Goal: Navigation & Orientation: Understand site structure

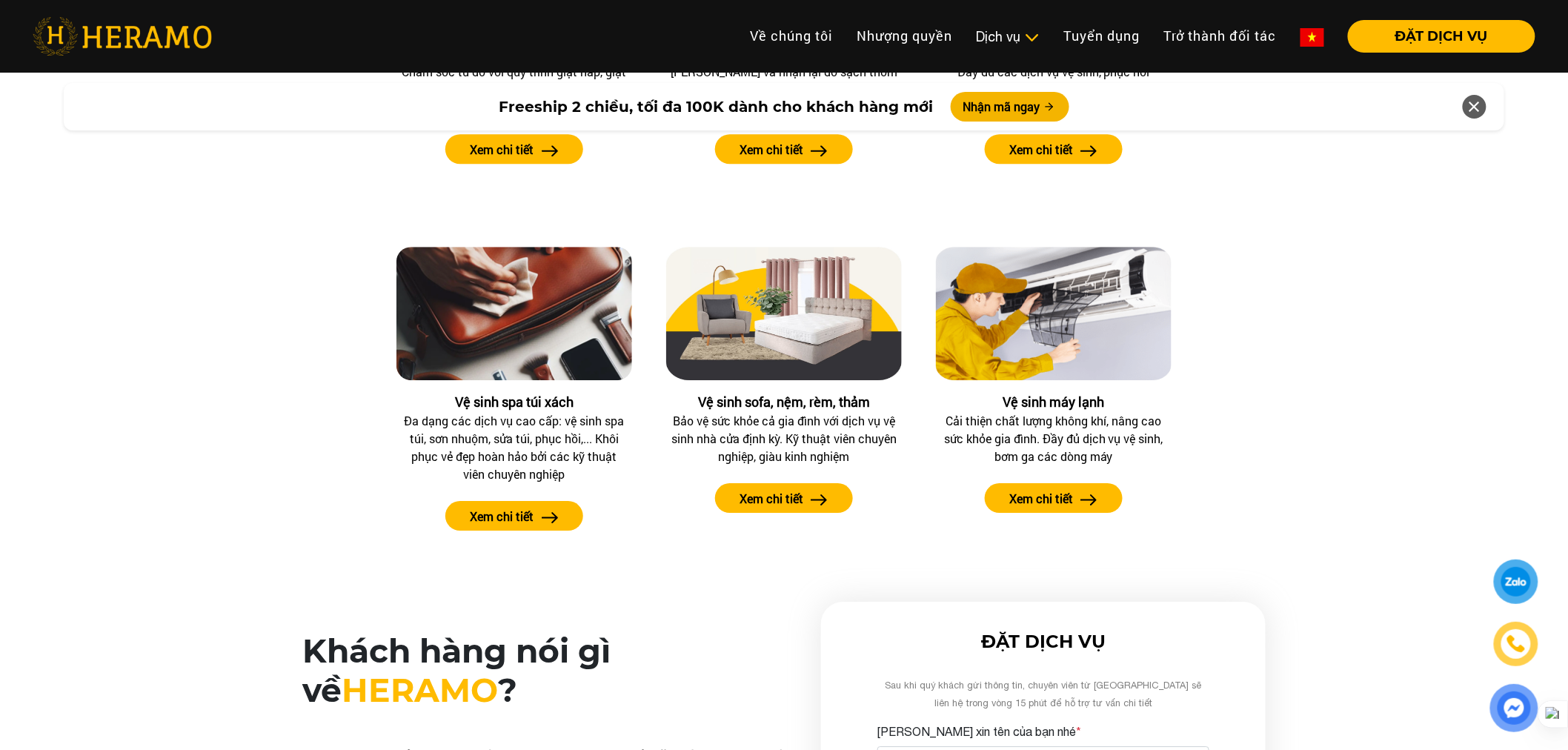
scroll to position [1391, 0]
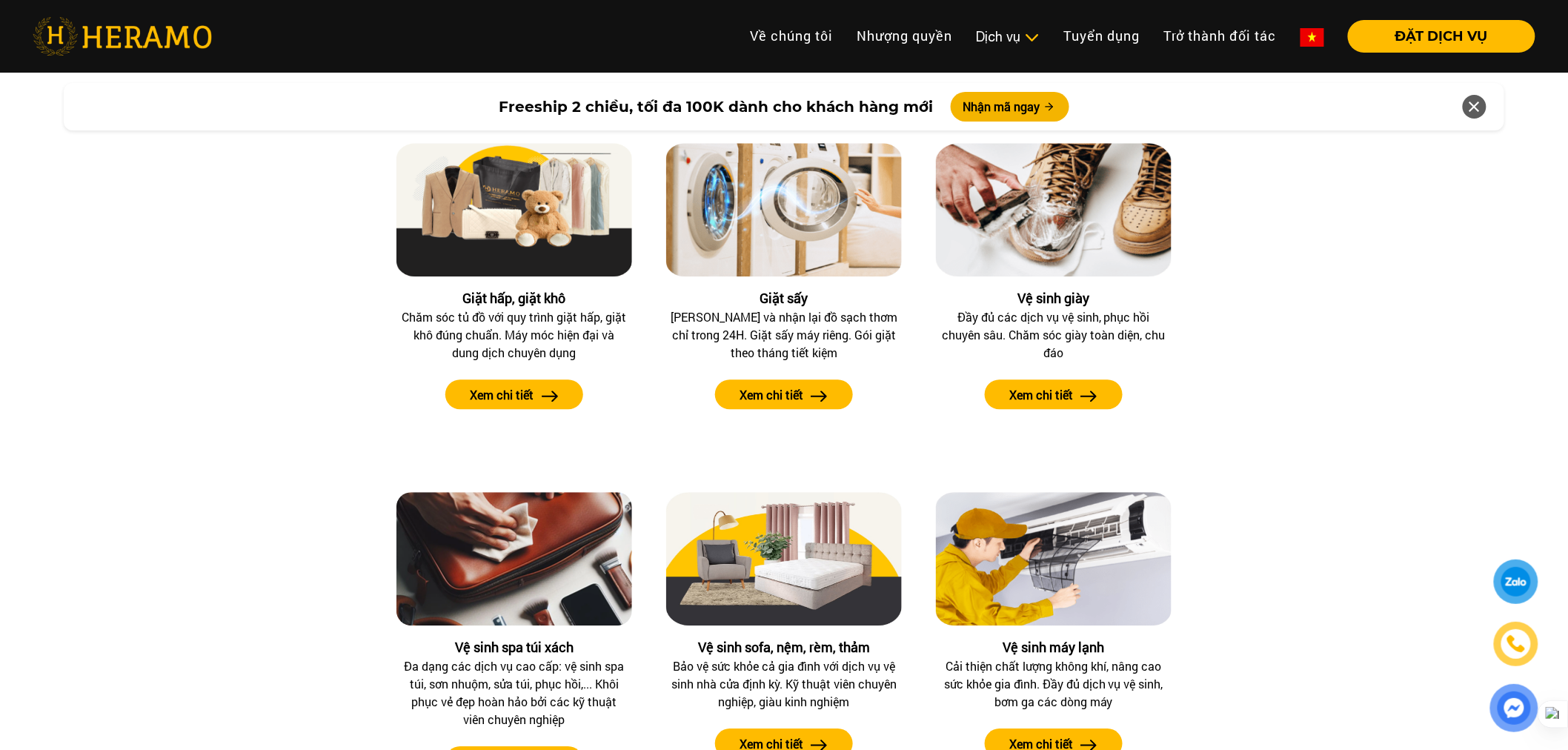
drag, startPoint x: 1568, startPoint y: 159, endPoint x: 1569, endPoint y: 166, distance: 7.1
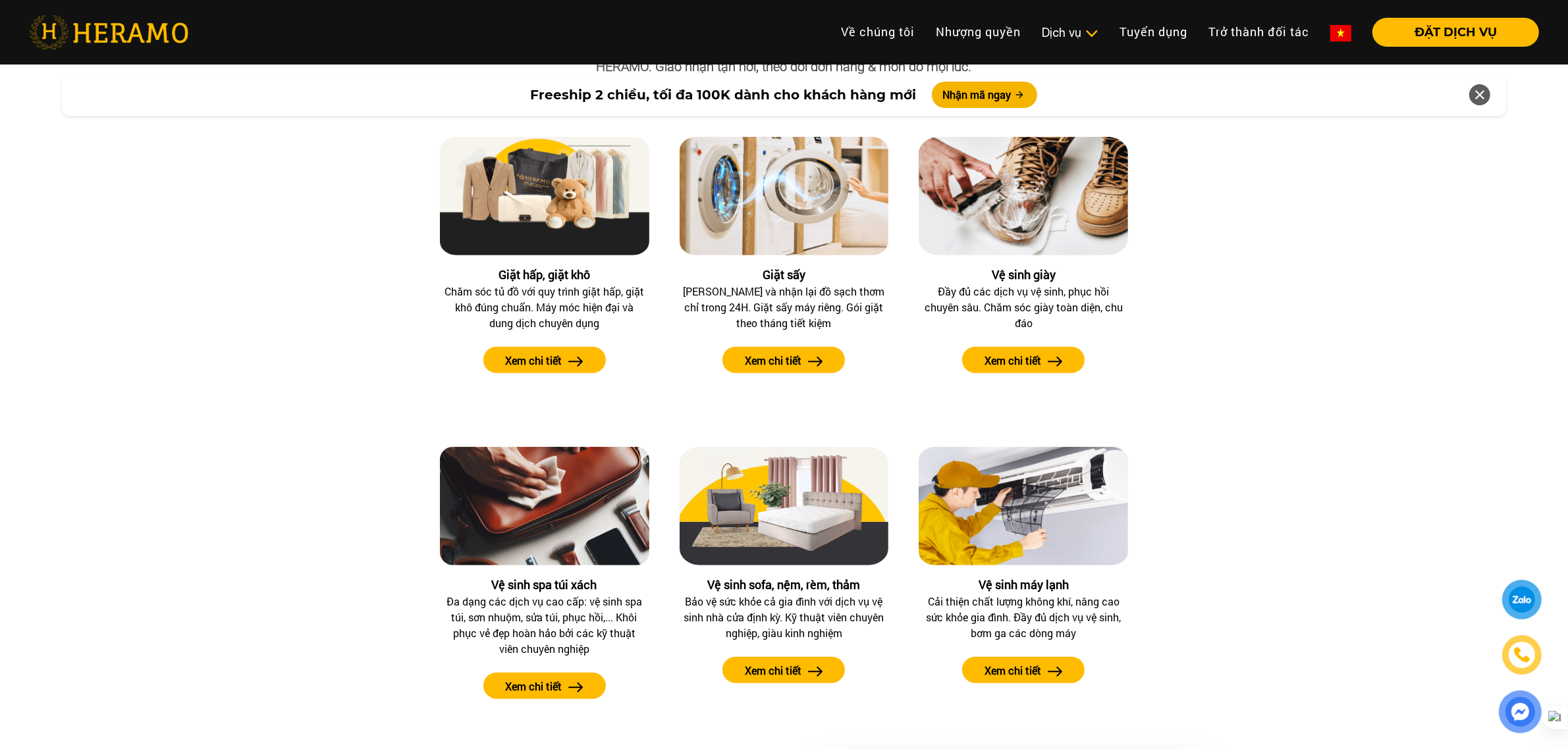
scroll to position [1199, 0]
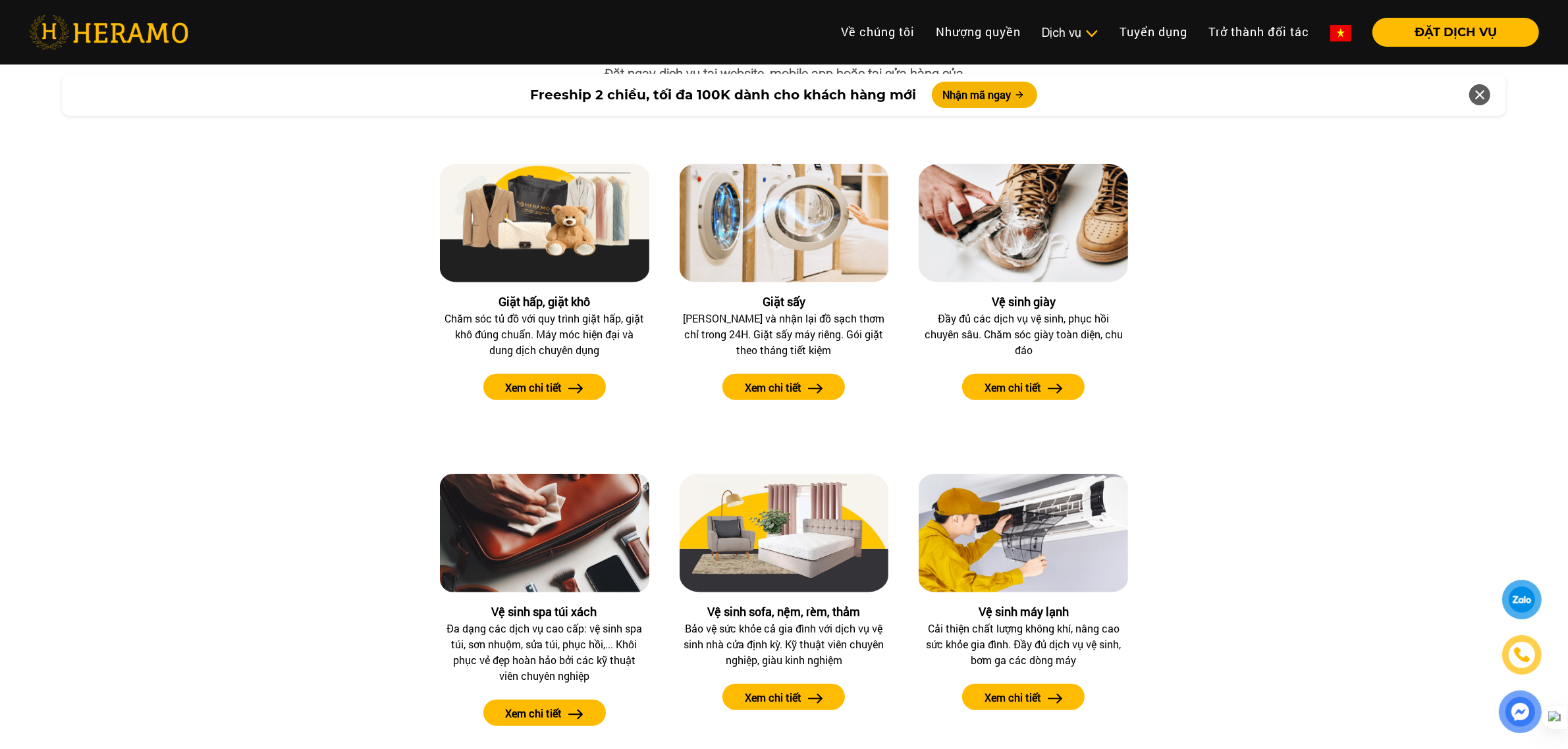
click at [1204, 403] on div "Các dịch vụ tại [GEOGRAPHIC_DATA] Đặt ngay dịch vụ tại website, mobile app hoặc…" at bounding box center [784, 391] width 1547 height 718
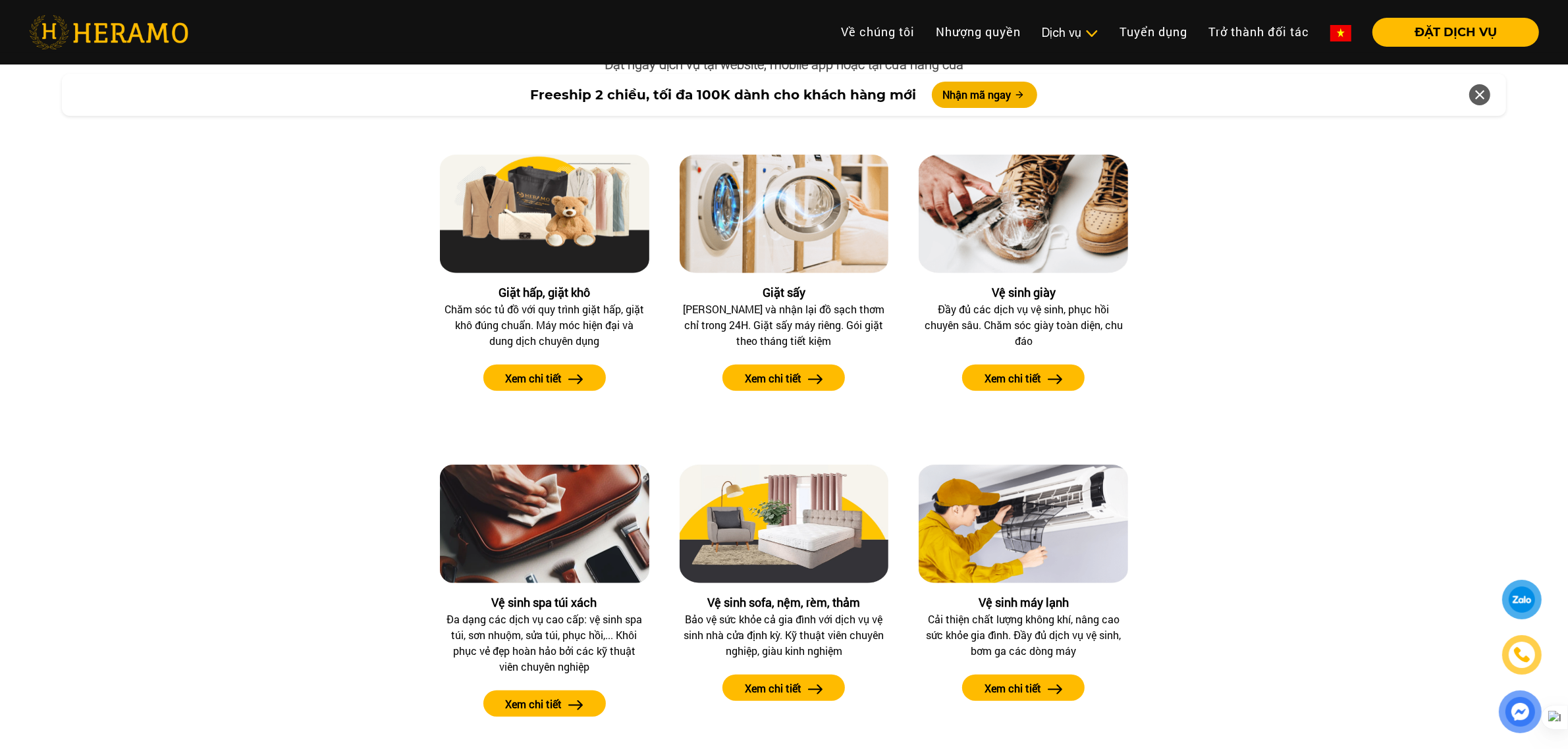
scroll to position [1071, 0]
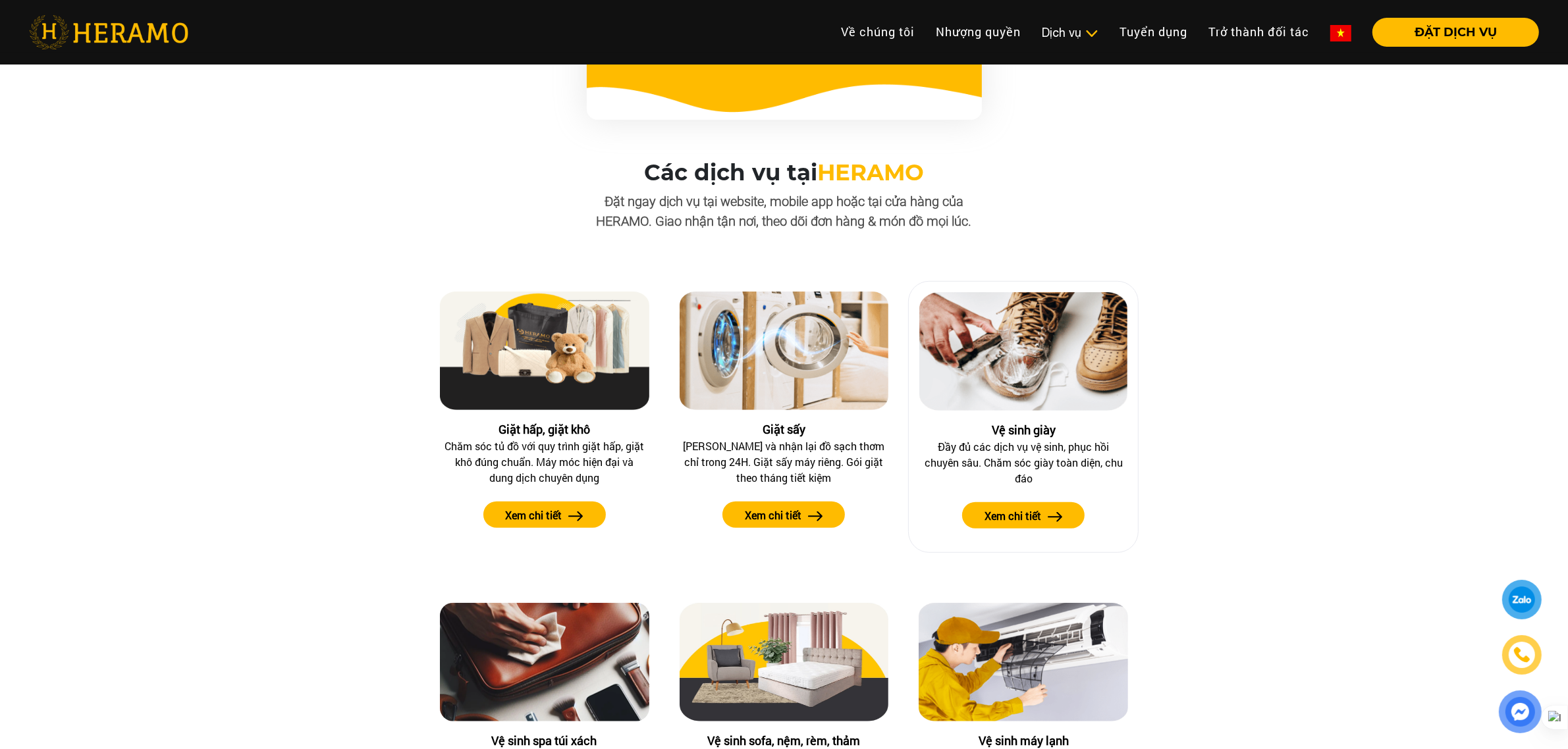
click at [1060, 506] on button "Xem chi tiết" at bounding box center [1023, 516] width 123 height 27
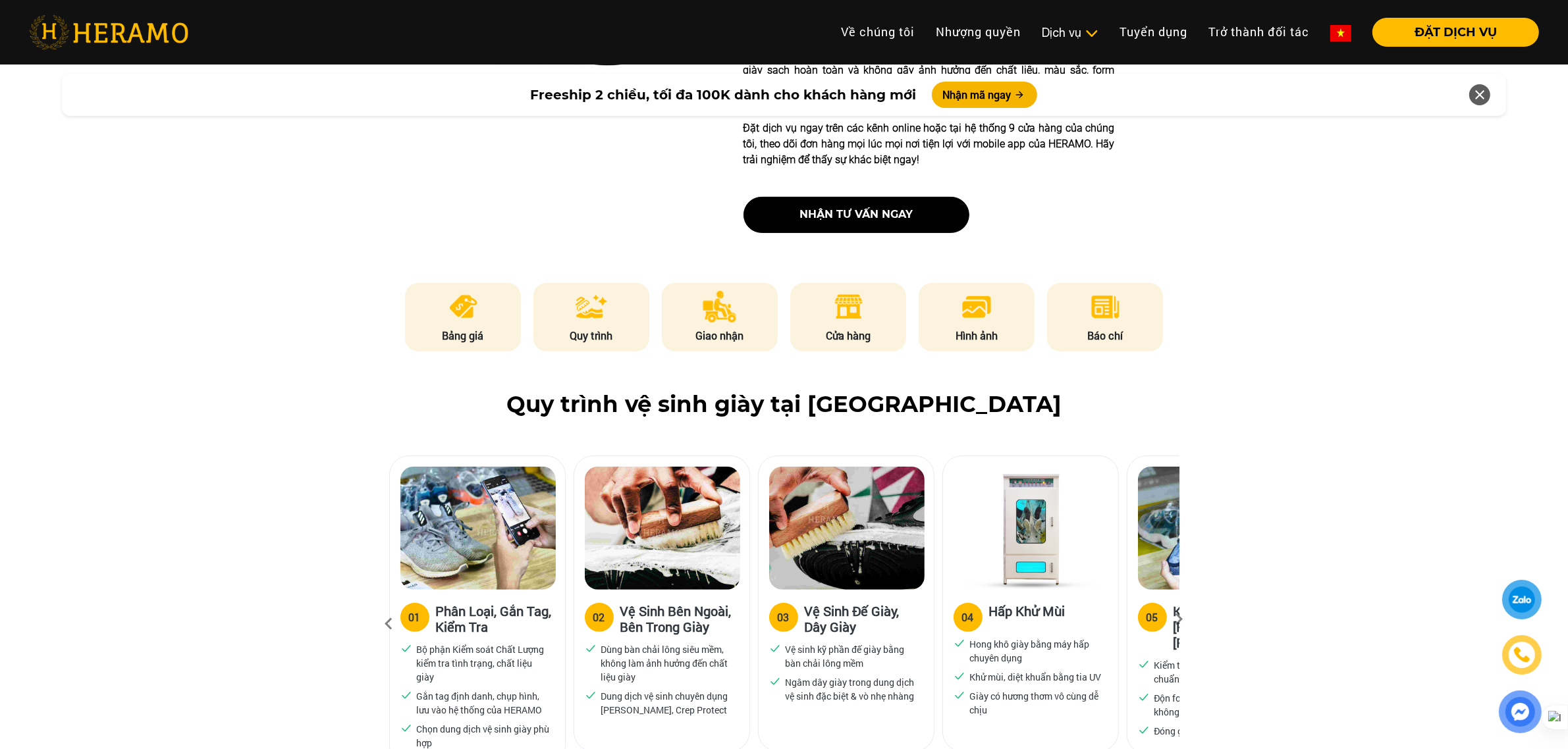
scroll to position [658, 0]
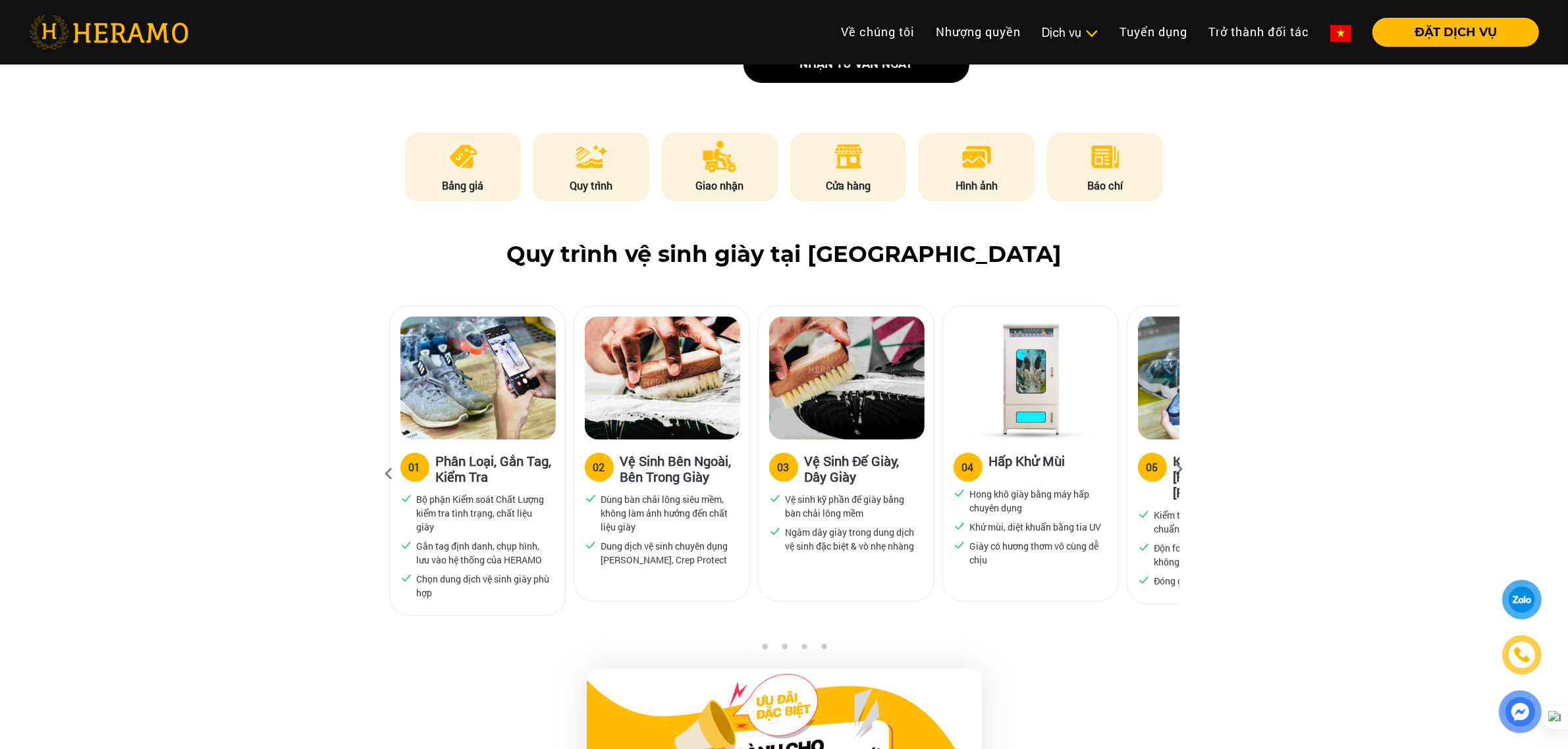
click at [1176, 472] on icon at bounding box center [1180, 473] width 23 height 8
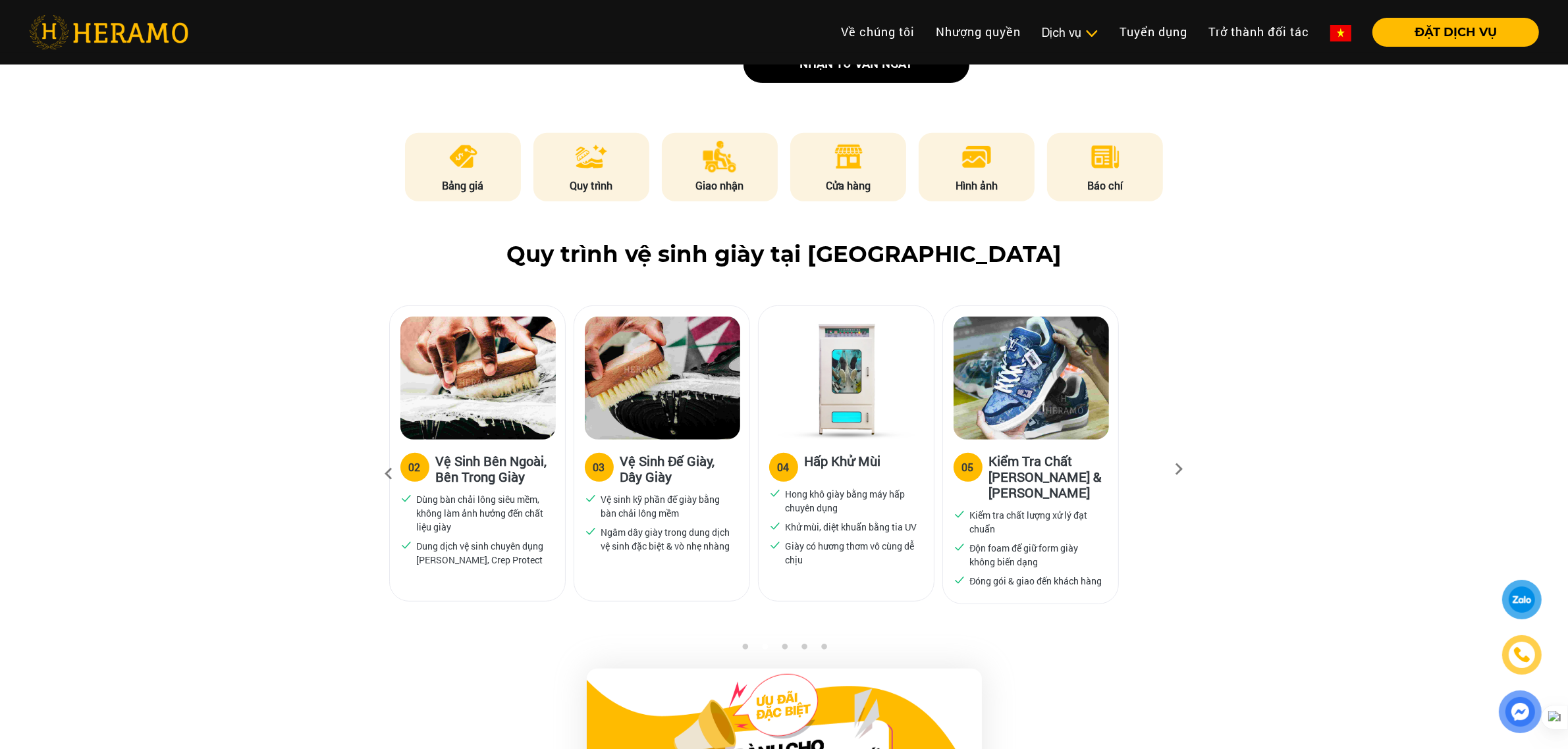
click at [1176, 472] on icon at bounding box center [1180, 473] width 23 height 8
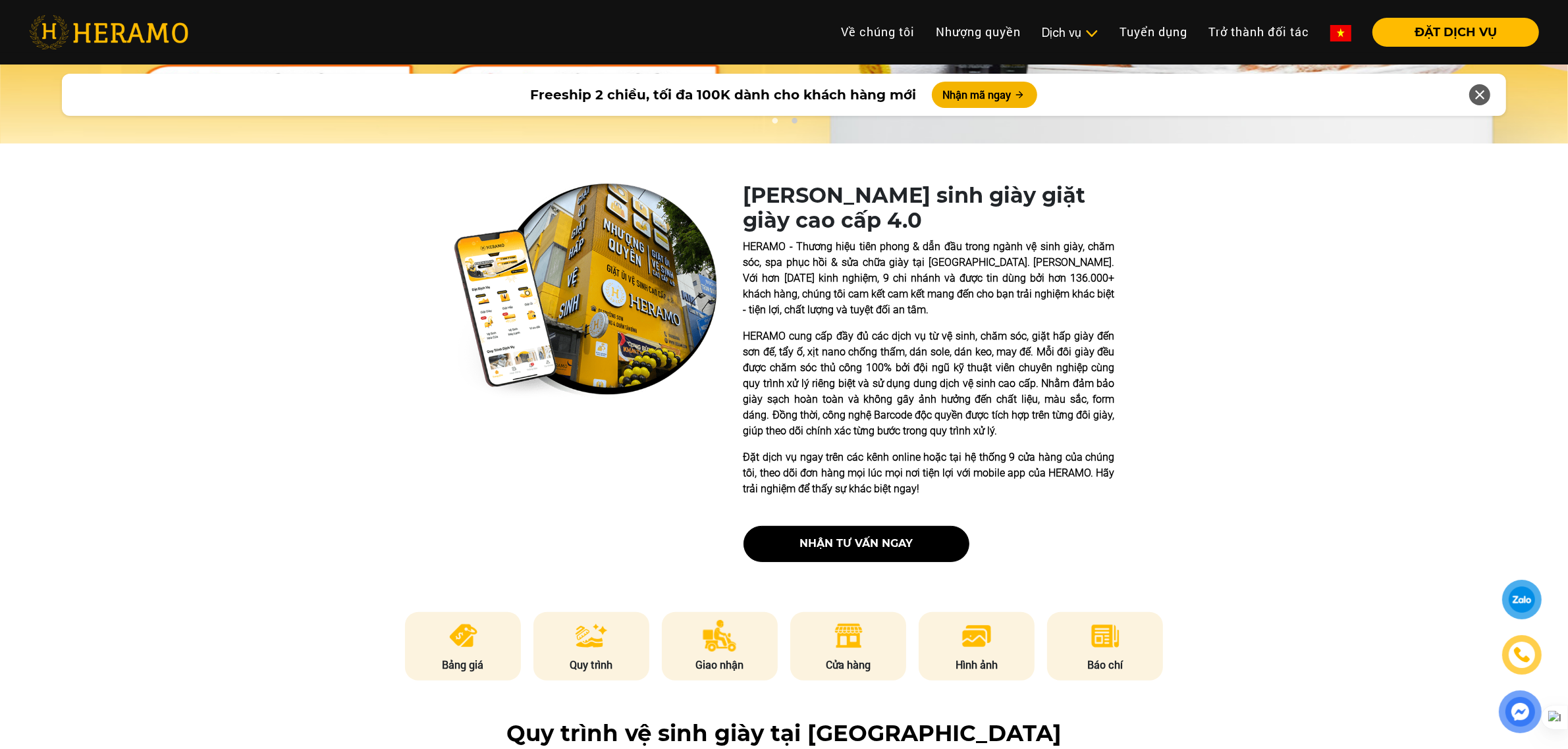
scroll to position [0, 0]
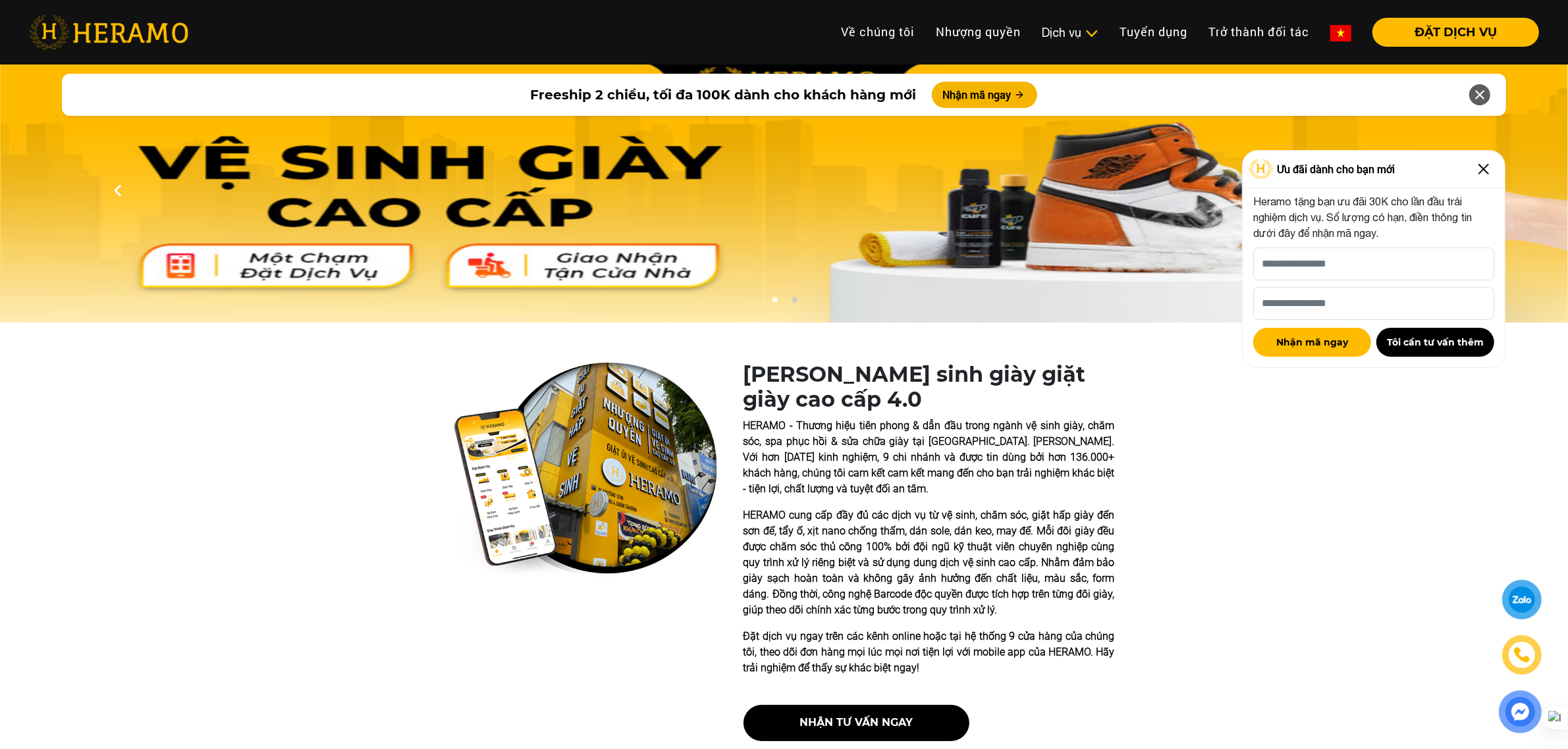
click at [115, 28] on img at bounding box center [109, 32] width 160 height 34
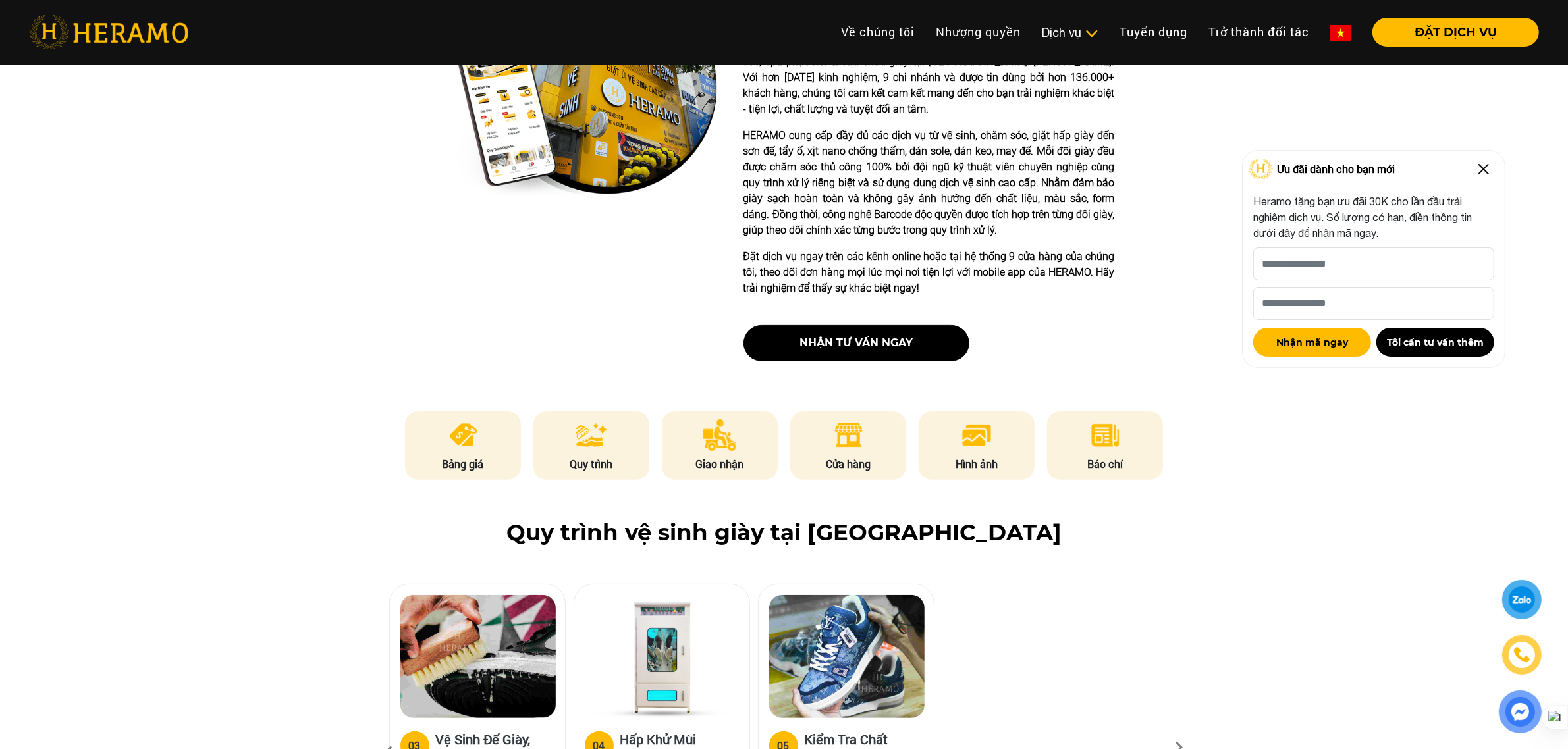
scroll to position [741, 0]
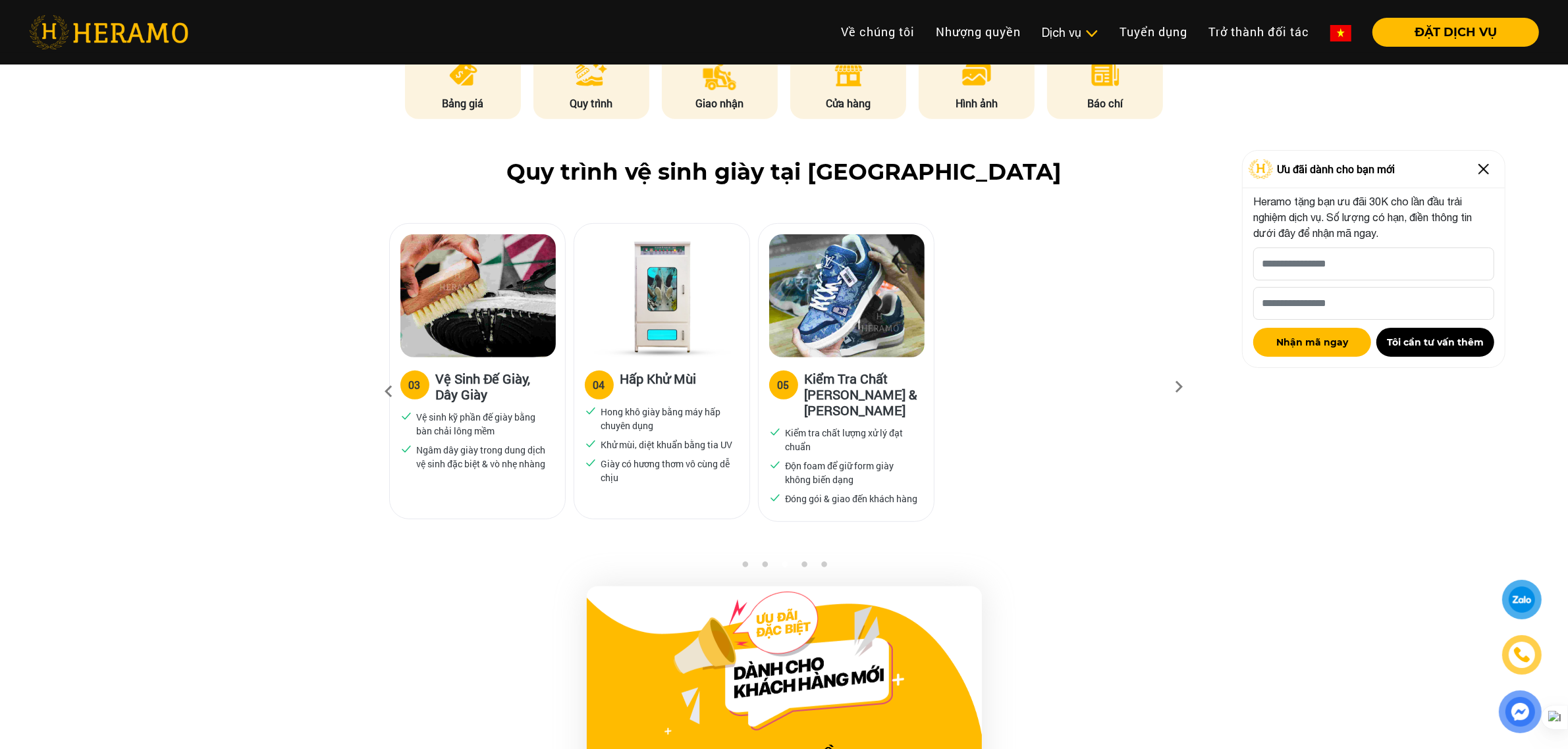
drag, startPoint x: 1480, startPoint y: 176, endPoint x: 1007, endPoint y: 186, distance: 473.1
click at [1254, 176] on img at bounding box center [1484, 169] width 21 height 21
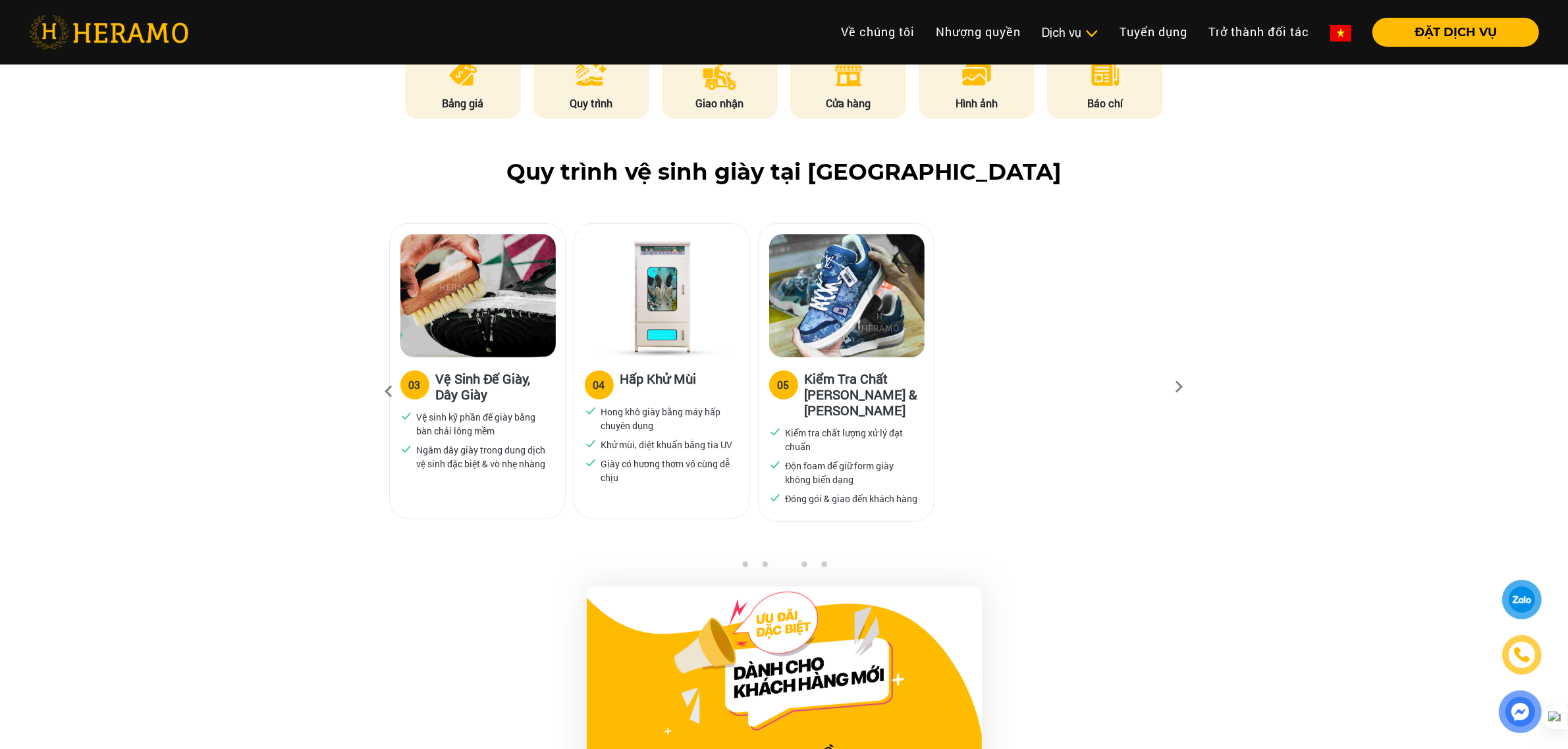
click at [115, 36] on img at bounding box center [109, 32] width 160 height 34
